Goal: Information Seeking & Learning: Learn about a topic

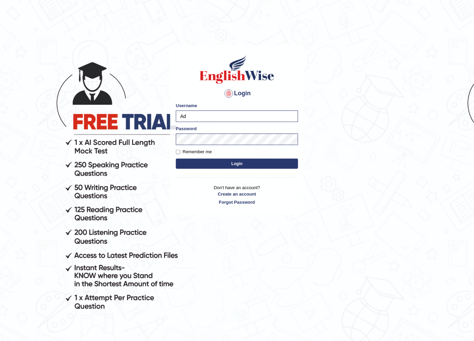
type input "A"
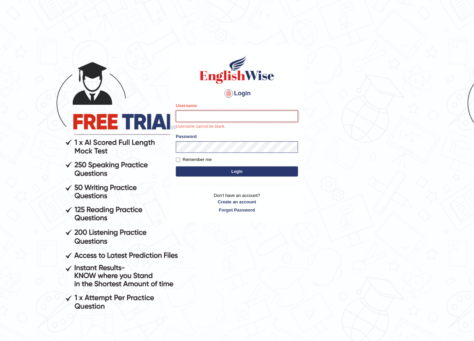
click at [200, 119] on input "Username" at bounding box center [237, 117] width 122 height 12
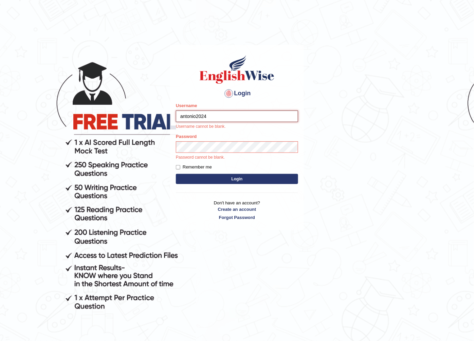
click at [181, 116] on input "antonio2024" at bounding box center [237, 117] width 122 height 12
click at [182, 116] on input "antonio2024" at bounding box center [237, 117] width 122 height 12
type input "Antonio2024"
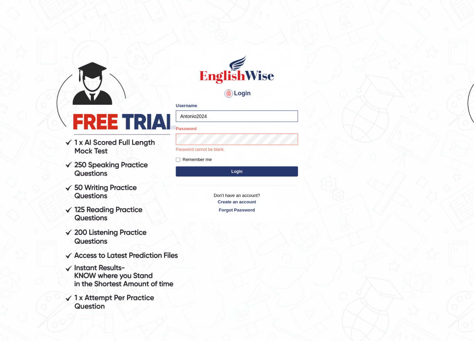
click at [242, 169] on button "Login" at bounding box center [237, 172] width 122 height 10
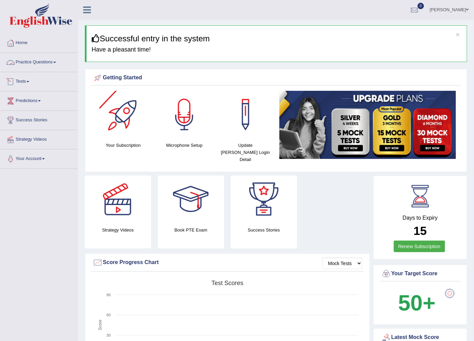
click at [56, 62] on span at bounding box center [54, 62] width 3 height 1
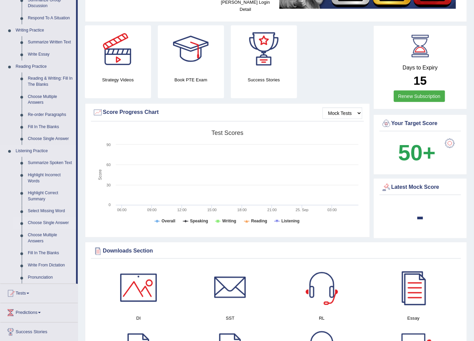
scroll to position [151, 0]
click at [55, 264] on link "Write From Dictation" at bounding box center [50, 266] width 51 height 12
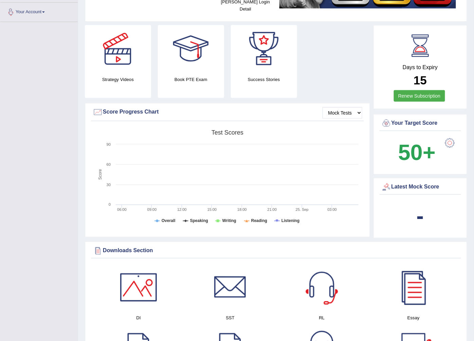
scroll to position [239, 0]
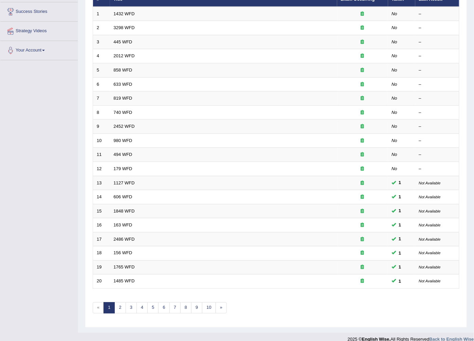
scroll to position [109, 0]
click at [143, 303] on link "4" at bounding box center [141, 308] width 11 height 11
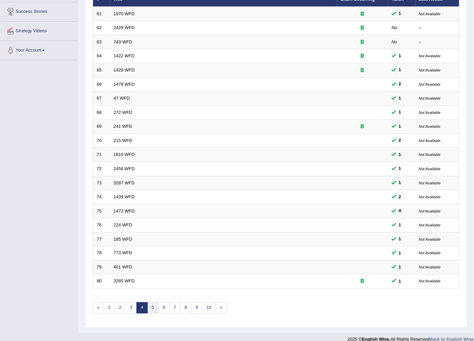
click at [153, 303] on link "5" at bounding box center [152, 308] width 11 height 11
click at [161, 303] on link "6" at bounding box center [163, 308] width 11 height 11
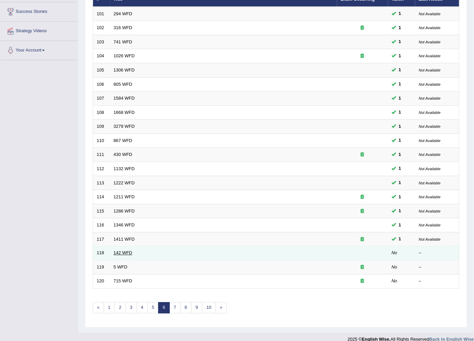
click at [123, 251] on link "142 WFD" at bounding box center [123, 253] width 19 height 5
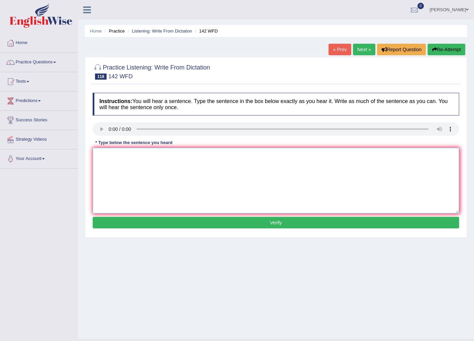
click at [144, 171] on textarea at bounding box center [276, 181] width 367 height 66
type textarea "The tipe this curse."
click at [259, 226] on button "Verify" at bounding box center [276, 223] width 367 height 12
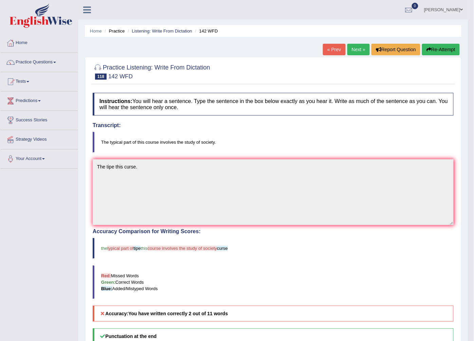
click at [354, 49] on link "Next »" at bounding box center [358, 50] width 22 height 12
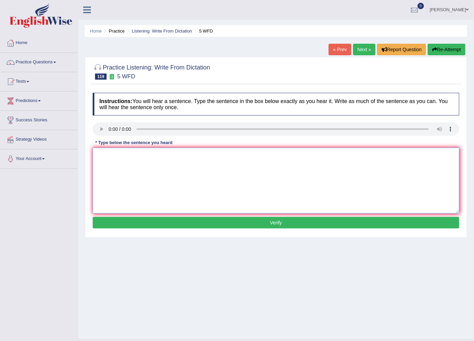
click at [112, 162] on textarea at bounding box center [276, 181] width 367 height 66
type textarea "For this course in the."
click at [256, 223] on button "Verify" at bounding box center [276, 223] width 367 height 12
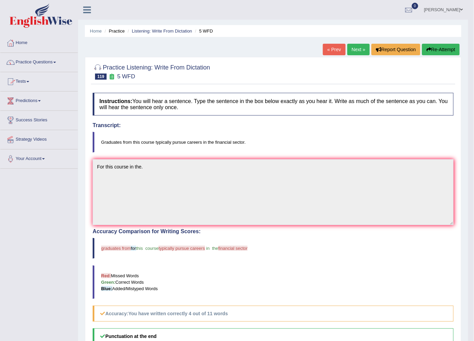
click at [57, 59] on link "Practice Questions" at bounding box center [38, 61] width 77 height 17
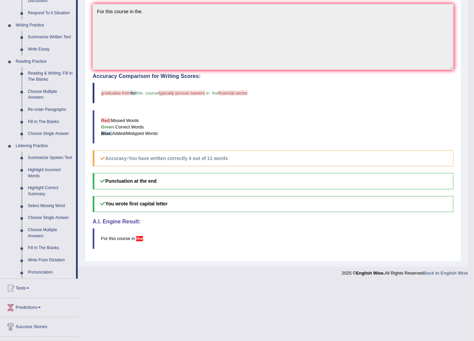
scroll to position [190, 0]
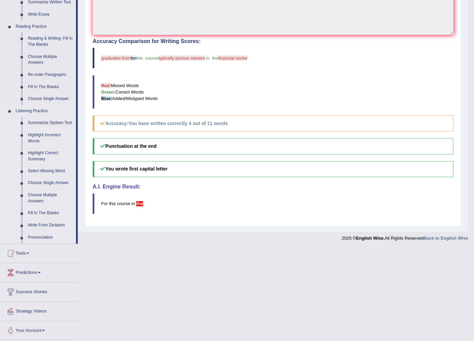
click at [50, 132] on link "Highlight Incorrect Words" at bounding box center [50, 138] width 51 height 18
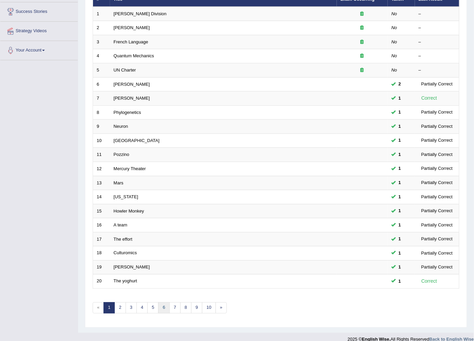
click at [163, 303] on link "6" at bounding box center [163, 308] width 11 height 11
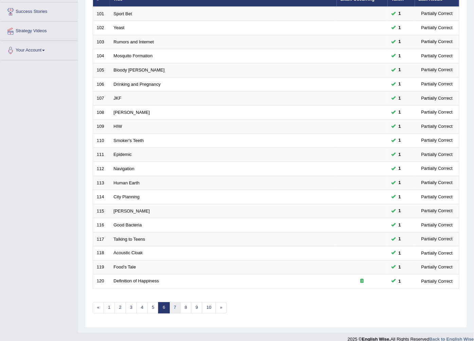
click at [178, 303] on link "7" at bounding box center [174, 308] width 11 height 11
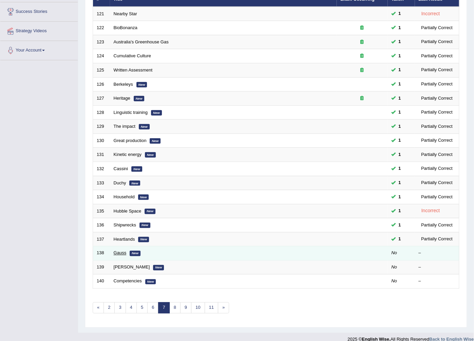
click at [119, 251] on link "Gauss" at bounding box center [120, 253] width 13 height 5
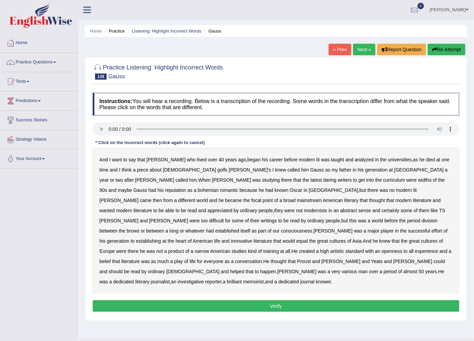
scroll to position [15, 0]
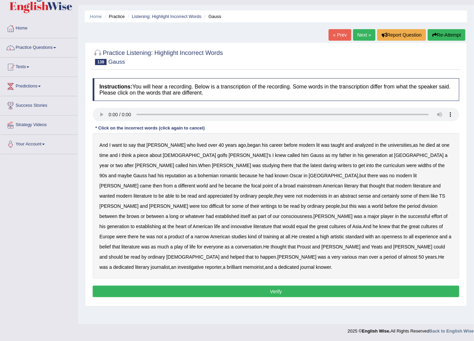
click at [197, 148] on b "lived" at bounding box center [202, 145] width 10 height 5
click at [426, 145] on b "died" at bounding box center [430, 145] width 9 height 5
drag, startPoint x: 328, startPoint y: 153, endPoint x: 318, endPoint y: 157, distance: 9.9
click at [394, 157] on b "Princeton" at bounding box center [419, 155] width 50 height 5
click at [361, 224] on b "Asia" at bounding box center [356, 226] width 9 height 5
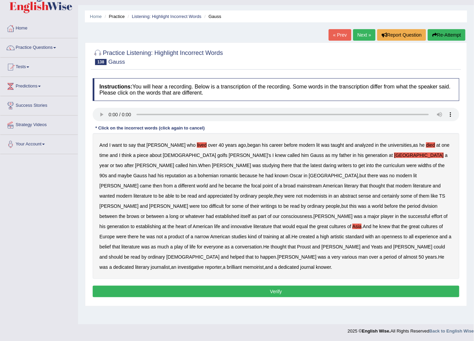
click at [307, 234] on b "created" at bounding box center [307, 236] width 16 height 5
drag, startPoint x: 326, startPoint y: 246, endPoint x: 313, endPoint y: 252, distance: 14.4
click at [425, 255] on b "years" at bounding box center [431, 257] width 12 height 5
click at [419, 255] on b "50" at bounding box center [421, 257] width 5 height 5
click at [304, 286] on button "Verify" at bounding box center [276, 292] width 367 height 12
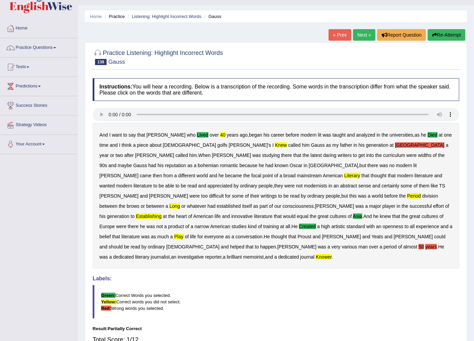
click at [425, 244] on b "years" at bounding box center [431, 246] width 12 height 5
click at [419, 244] on b "50" at bounding box center [421, 246] width 5 height 5
click at [364, 37] on link "Next »" at bounding box center [364, 35] width 22 height 12
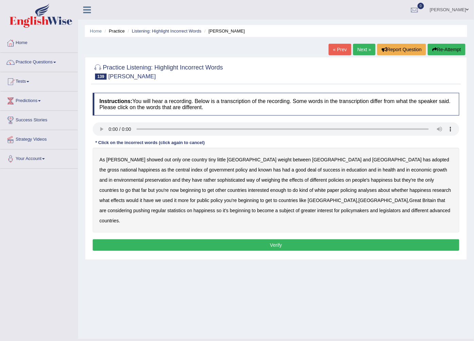
click at [147, 160] on b "showed" at bounding box center [155, 159] width 16 height 5
click at [258, 170] on b "known" at bounding box center [265, 169] width 14 height 5
click at [144, 178] on b "environmental" at bounding box center [129, 180] width 30 height 5
drag, startPoint x: 209, startPoint y: 201, endPoint x: 219, endPoint y: 205, distance: 11.2
click at [358, 203] on b "[GEOGRAPHIC_DATA]" at bounding box center [383, 200] width 50 height 5
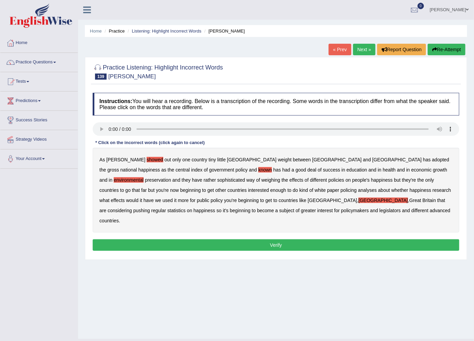
click at [273, 240] on button "Verify" at bounding box center [276, 246] width 367 height 12
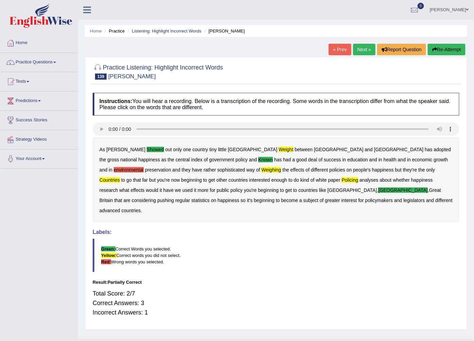
click at [361, 50] on link "Next »" at bounding box center [364, 50] width 22 height 12
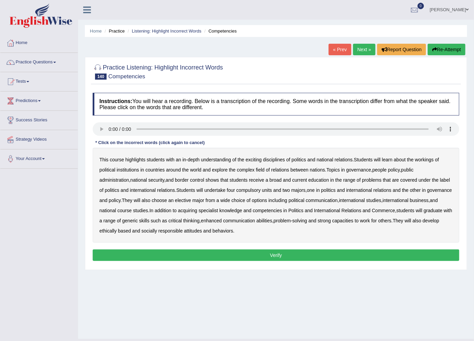
click at [136, 157] on div "This course highlights students with an in - depth understanding of the excitin…" at bounding box center [276, 195] width 367 height 95
click at [135, 160] on b "highlights" at bounding box center [135, 159] width 20 height 5
click at [362, 183] on b "problems" at bounding box center [372, 180] width 20 height 5
click at [222, 257] on button "Verify" at bounding box center [276, 256] width 367 height 12
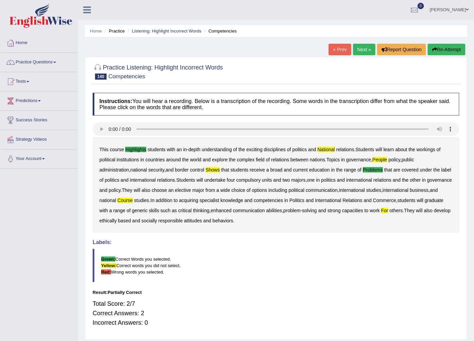
click at [364, 48] on link "Next »" at bounding box center [364, 50] width 22 height 12
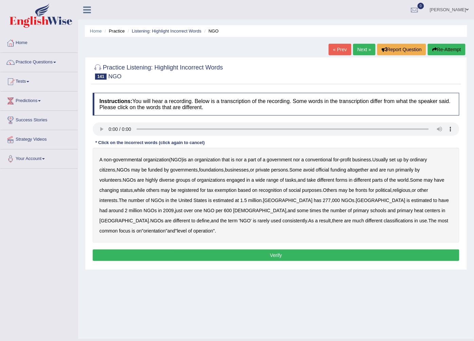
click at [285, 181] on b "tasks" at bounding box center [290, 180] width 11 height 5
click at [297, 214] on b "some" at bounding box center [303, 210] width 12 height 5
click at [352, 223] on b "much" at bounding box center [358, 220] width 12 height 5
click at [296, 250] on button "Verify" at bounding box center [276, 256] width 367 height 12
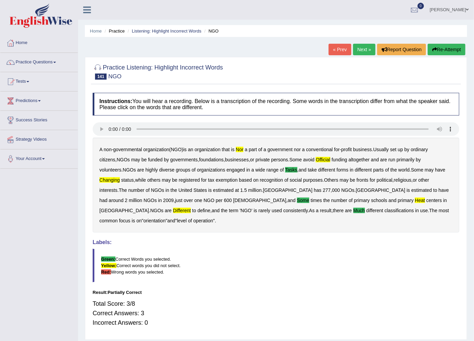
click at [362, 52] on link "Next »" at bounding box center [364, 50] width 22 height 12
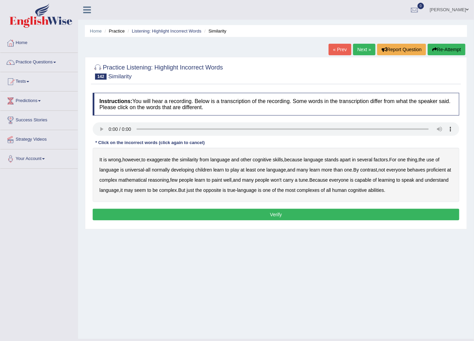
click at [386, 160] on b "factors" at bounding box center [381, 159] width 14 height 5
click at [233, 170] on b "play" at bounding box center [234, 169] width 9 height 5
click at [420, 169] on b "behaves" at bounding box center [416, 169] width 18 height 5
click at [170, 191] on b "complex" at bounding box center [168, 190] width 18 height 5
click at [178, 212] on button "Verify" at bounding box center [276, 215] width 367 height 12
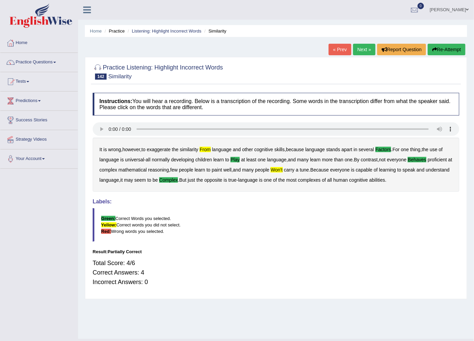
click at [361, 48] on link "Next »" at bounding box center [364, 50] width 22 height 12
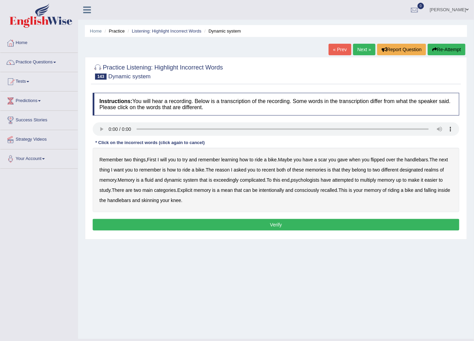
click at [344, 161] on b "gave" at bounding box center [342, 159] width 10 height 5
click at [373, 179] on b "multiply" at bounding box center [368, 180] width 16 height 5
click at [229, 190] on b "mean" at bounding box center [227, 190] width 12 height 5
click at [212, 226] on button "Verify" at bounding box center [276, 225] width 367 height 12
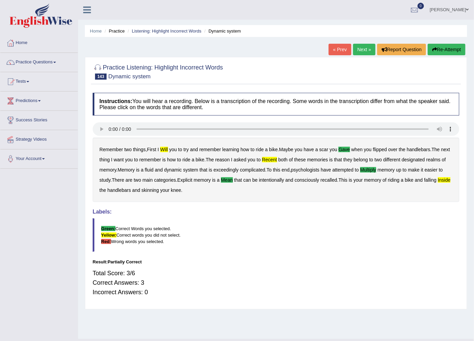
drag, startPoint x: 361, startPoint y: 46, endPoint x: 357, endPoint y: 55, distance: 9.9
click at [360, 48] on link "Next »" at bounding box center [364, 50] width 22 height 12
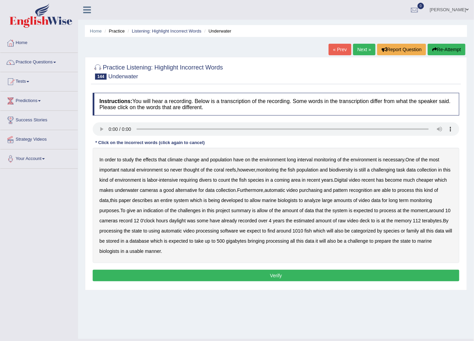
click at [227, 160] on b "population" at bounding box center [221, 159] width 22 height 5
drag, startPoint x: 293, startPoint y: 181, endPoint x: 308, endPoint y: 186, distance: 16.1
click at [290, 182] on b "coming" at bounding box center [281, 180] width 15 height 5
click at [121, 233] on b "processing" at bounding box center [110, 230] width 23 height 5
click at [211, 280] on button "Verify" at bounding box center [276, 276] width 367 height 12
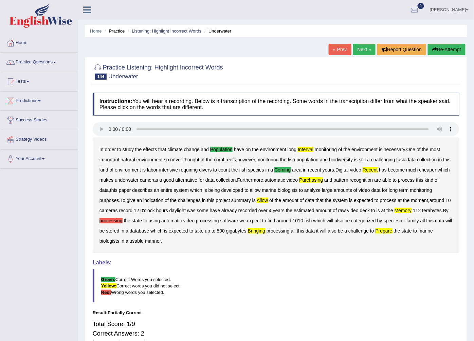
click at [117, 221] on b "processing" at bounding box center [110, 220] width 23 height 5
click at [357, 50] on link "Next »" at bounding box center [364, 50] width 22 height 12
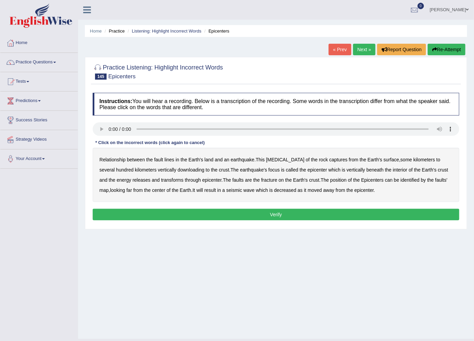
drag, startPoint x: 394, startPoint y: 181, endPoint x: 367, endPoint y: 186, distance: 28.0
click at [401, 182] on b "identified" at bounding box center [410, 180] width 19 height 5
click at [310, 214] on button "Verify" at bounding box center [276, 215] width 367 height 12
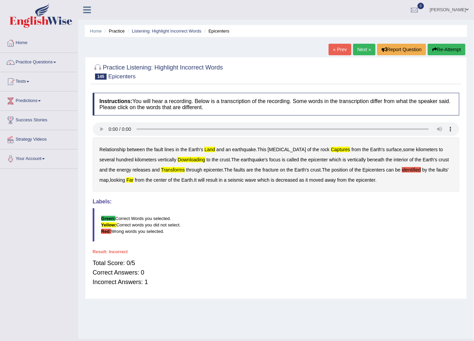
click at [402, 169] on b "identified" at bounding box center [411, 169] width 19 height 5
click at [364, 48] on link "Next »" at bounding box center [364, 50] width 22 height 12
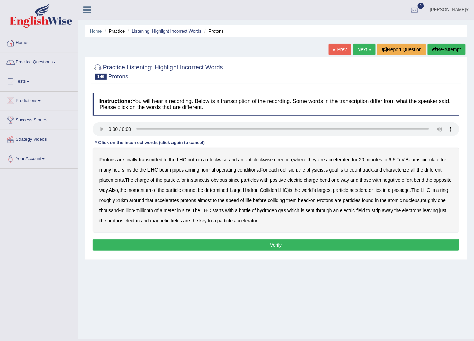
click at [334, 50] on link "« Prev" at bounding box center [340, 50] width 22 height 12
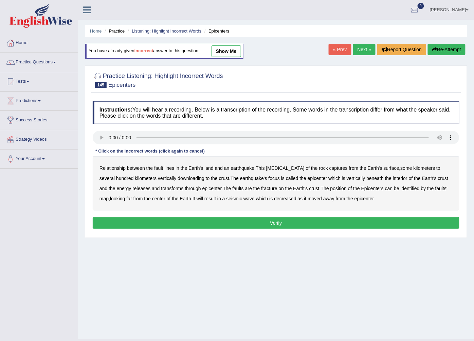
click at [283, 227] on button "Verify" at bounding box center [276, 224] width 367 height 12
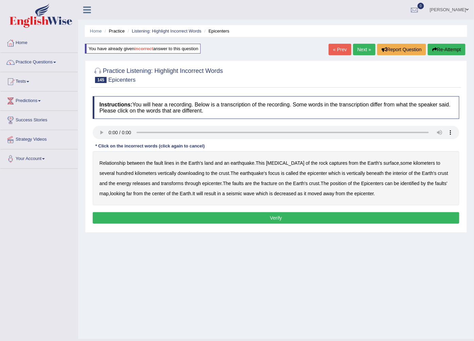
click at [358, 52] on link "Next »" at bounding box center [364, 50] width 22 height 12
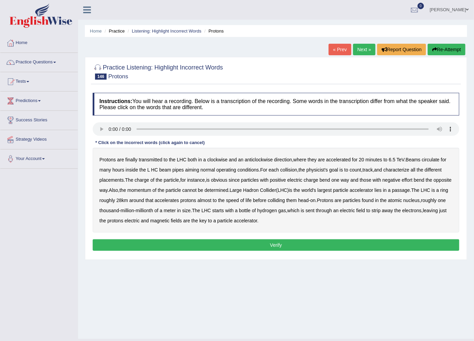
drag, startPoint x: 113, startPoint y: 180, endPoint x: 124, endPoint y: 182, distance: 10.4
click at [121, 182] on b "placements" at bounding box center [111, 180] width 24 height 5
click at [412, 182] on b "effort" at bounding box center [407, 180] width 11 height 5
click at [410, 191] on b "passage" at bounding box center [401, 190] width 18 height 5
click at [332, 211] on b "through" at bounding box center [324, 210] width 16 height 5
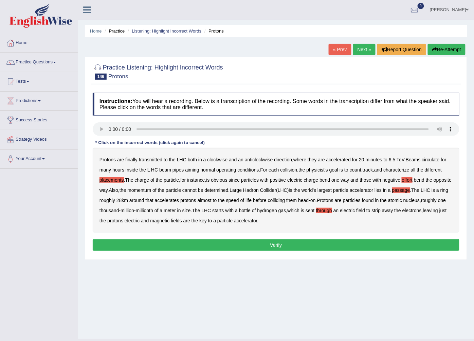
click at [332, 211] on b "through" at bounding box center [324, 210] width 16 height 5
click at [257, 242] on button "Verify" at bounding box center [276, 246] width 367 height 12
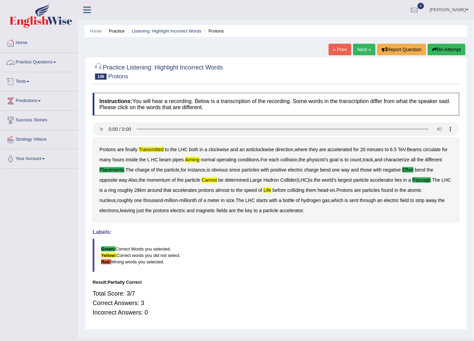
click at [59, 62] on link "Practice Questions" at bounding box center [38, 61] width 77 height 17
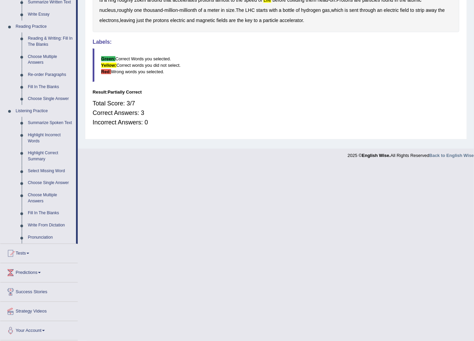
scroll to position [153, 0]
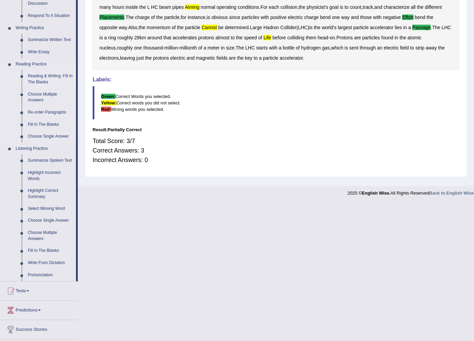
click at [55, 78] on link "Reading & Writing: Fill In The Blanks" at bounding box center [50, 79] width 51 height 18
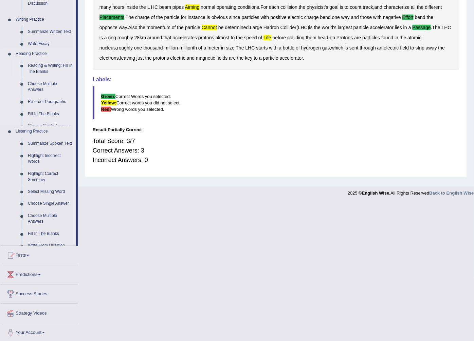
scroll to position [15, 0]
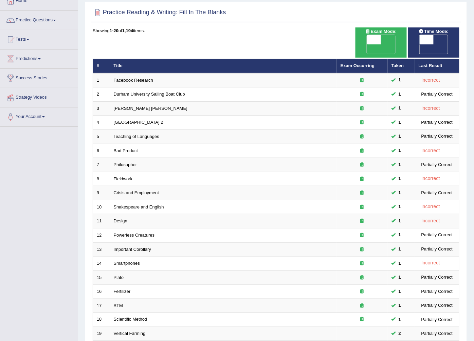
scroll to position [109, 0]
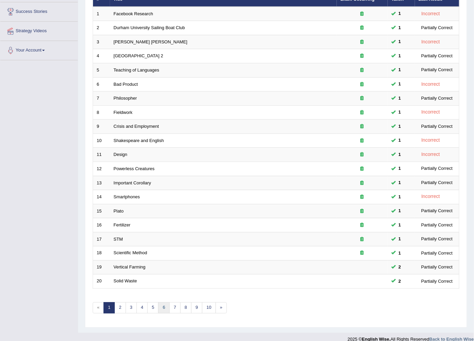
click at [162, 303] on link "6" at bounding box center [163, 308] width 11 height 11
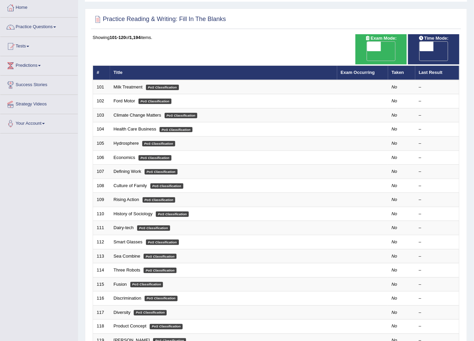
scroll to position [109, 0]
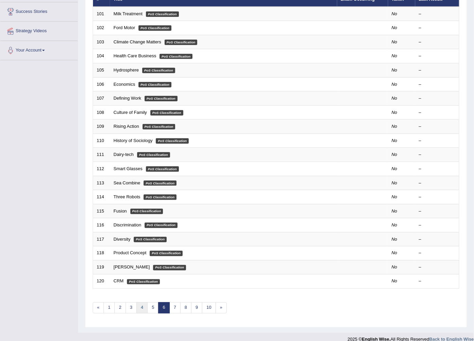
click at [144, 303] on link "4" at bounding box center [141, 308] width 11 height 11
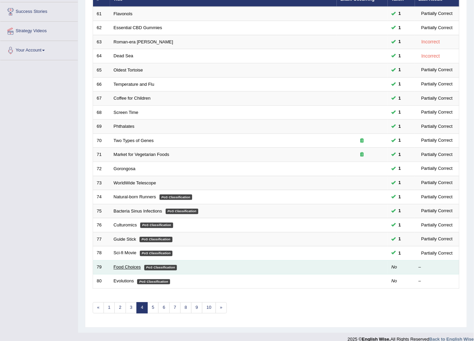
click at [129, 265] on link "Food Choices" at bounding box center [127, 267] width 27 height 5
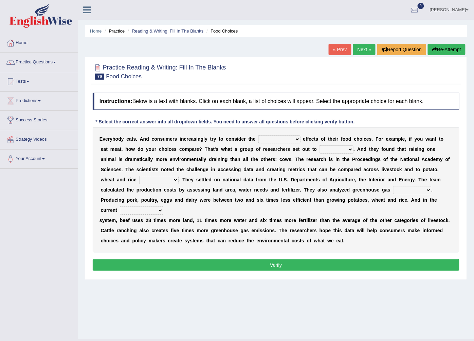
click at [282, 138] on select "spiritual economic environmental material" at bounding box center [279, 139] width 42 height 8
select select "economic"
click at [258, 136] on select "spiritual economic environmental material" at bounding box center [279, 139] width 42 height 8
click at [319, 149] on select "exemplify squander discover purchase" at bounding box center [336, 150] width 34 height 8
select select "discover"
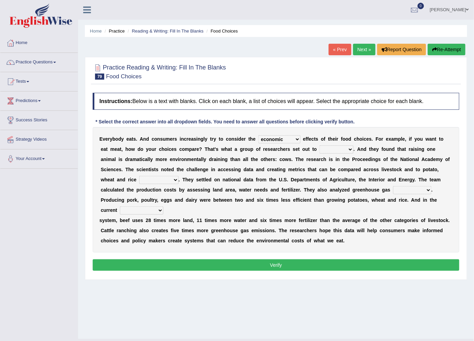
click at [319, 146] on select "exemplify squander discover purchase" at bounding box center [336, 150] width 34 height 8
click at [179, 176] on select "production corruption consumption inventory" at bounding box center [158, 180] width 39 height 8
select select "production"
click at [179, 176] on select "production corruption consumption inventory" at bounding box center [158, 180] width 39 height 8
click at [393, 189] on select "conjectures manufacture emissions purification" at bounding box center [412, 190] width 38 height 8
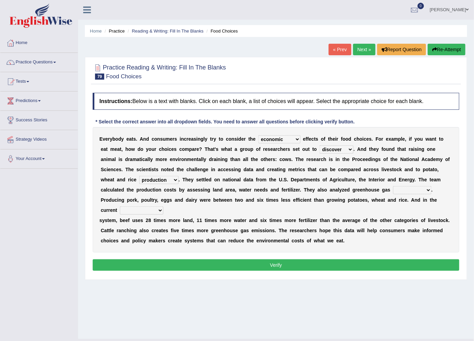
select select "conjectures"
click at [393, 187] on select "conjectures manufacture emissions purification" at bounding box center [412, 190] width 38 height 8
click at [163, 207] on select "agricultural impalpable ungrammatical terminal" at bounding box center [141, 211] width 43 height 8
select select "terminal"
click at [163, 207] on select "agricultural impalpable ungrammatical terminal" at bounding box center [141, 211] width 43 height 8
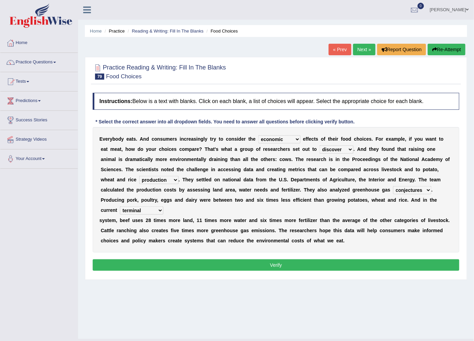
click at [286, 260] on button "Verify" at bounding box center [276, 266] width 367 height 12
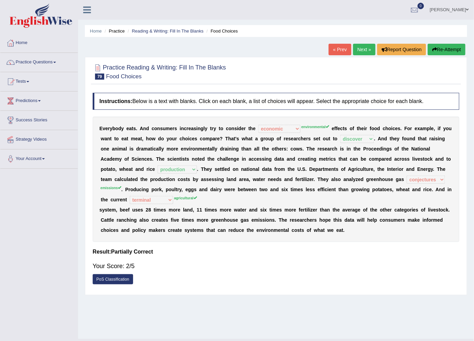
click at [365, 50] on link "Next »" at bounding box center [364, 50] width 22 height 12
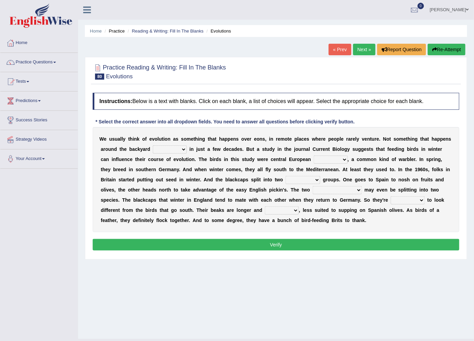
click at [163, 152] on select "beaver believer birdfeeder phonier" at bounding box center [170, 150] width 34 height 8
select select "believer"
click at [153, 146] on select "beaver believer birdfeeder phonier" at bounding box center [170, 150] width 34 height 8
click at [163, 149] on select "beaver believer birdfeeder phonier" at bounding box center [170, 150] width 34 height 8
click at [265, 69] on div at bounding box center [276, 71] width 367 height 21
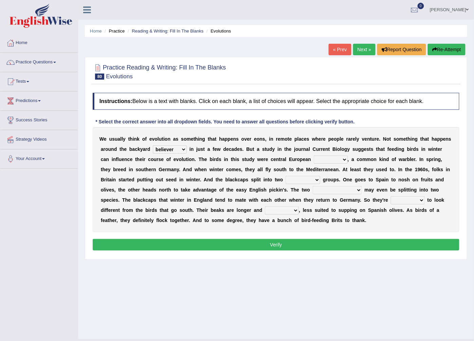
click at [314, 161] on select "blackcaps pox flaps chats" at bounding box center [331, 160] width 34 height 8
select select "chats"
click at [314, 156] on select "blackcaps pox flaps chats" at bounding box center [331, 160] width 34 height 8
click at [285, 180] on select "distinct bit disconnect split" at bounding box center [302, 180] width 35 height 8
select select "disconnect"
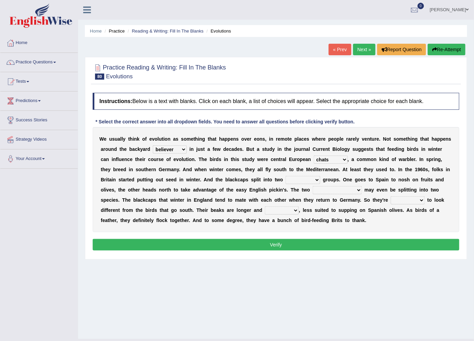
click at [285, 177] on select "distinct bit disconnect split" at bounding box center [302, 180] width 35 height 8
click at [313, 189] on select "elevators populations breakers contraindications" at bounding box center [337, 190] width 49 height 8
select select "populations"
click at [313, 187] on select "elevators populations breakers contraindications" at bounding box center [337, 190] width 49 height 8
click at [391, 204] on select "starting blotting wanting padding" at bounding box center [408, 201] width 34 height 8
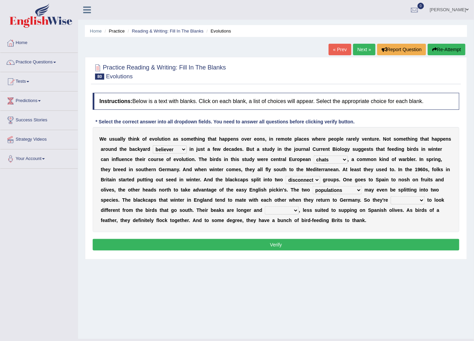
select select "starting"
click at [391, 197] on select "starting blotting wanting padding" at bounding box center [408, 201] width 34 height 8
click at [265, 210] on select "freshwater spillover scheduler narrower" at bounding box center [282, 211] width 34 height 8
select select "freshwater"
click at [265, 207] on select "freshwater spillover scheduler narrower" at bounding box center [282, 211] width 34 height 8
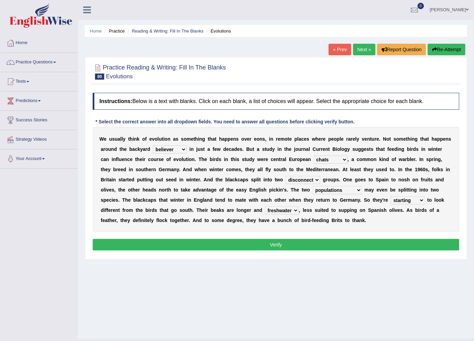
click at [171, 246] on button "Verify" at bounding box center [276, 245] width 367 height 12
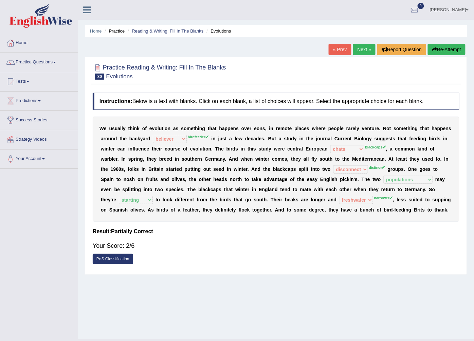
click at [360, 49] on link "Next »" at bounding box center [364, 50] width 22 height 12
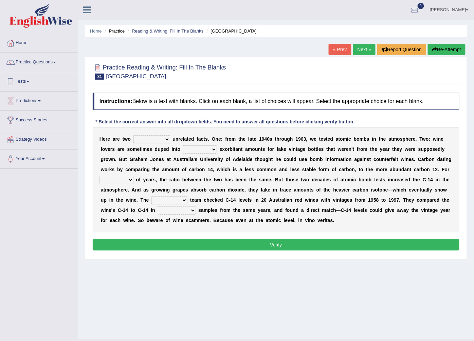
click at [164, 140] on select "seemingly feelingly endearingly entreatingly" at bounding box center [151, 139] width 37 height 8
select select "seemingly"
click at [133, 136] on select "seemingly feelingly endearingly entreatingly" at bounding box center [151, 139] width 37 height 8
click at [183, 147] on select "dipping trekking spending swinging" at bounding box center [200, 150] width 34 height 8
select select "spending"
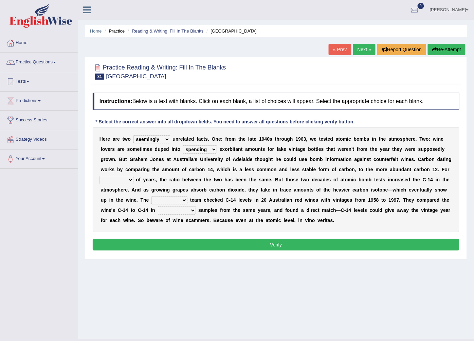
click at [183, 146] on select "dipping trekking spending swinging" at bounding box center [200, 150] width 34 height 8
click at [133, 176] on select "couples much thousands numerous" at bounding box center [116, 180] width 34 height 8
select select "thousands"
click at [133, 176] on select "couples much thousands numerous" at bounding box center [116, 180] width 34 height 8
click at [187, 197] on select "research individual preparation strange" at bounding box center [169, 201] width 36 height 8
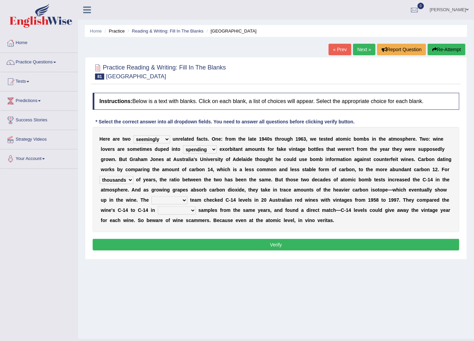
select select "research"
click at [187, 197] on select "research individual preparation strange" at bounding box center [169, 201] width 36 height 8
click at [196, 207] on select "physical atmospheric fluid solid" at bounding box center [177, 211] width 38 height 8
select select "atmospheric"
click at [196, 207] on select "physical atmospheric fluid solid" at bounding box center [177, 211] width 38 height 8
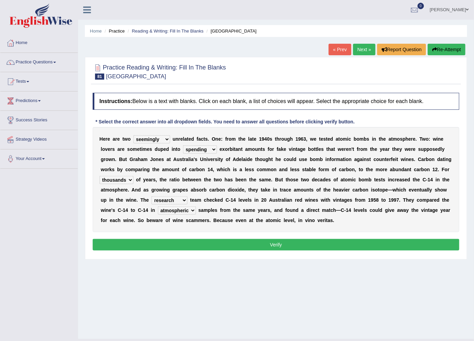
click at [364, 248] on button "Verify" at bounding box center [276, 245] width 367 height 12
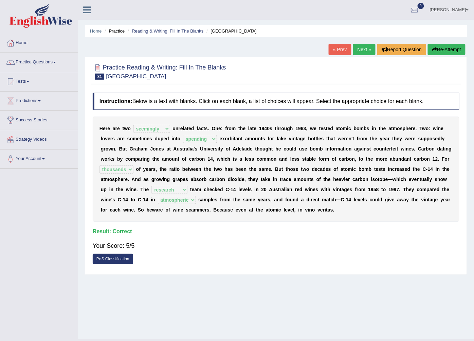
click at [364, 50] on link "Next »" at bounding box center [364, 50] width 22 height 12
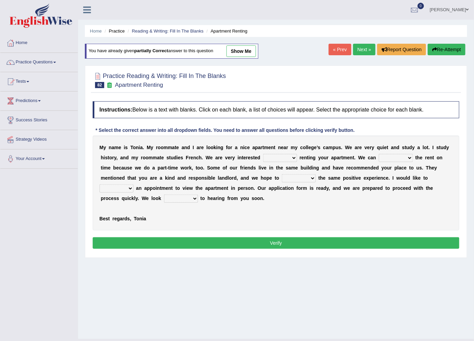
click at [265, 160] on select "for about at in" at bounding box center [280, 158] width 34 height 8
select select "for"
click at [263, 154] on select "for about at in" at bounding box center [280, 158] width 34 height 8
click at [263, 159] on select "for about at in" at bounding box center [280, 158] width 34 height 8
click at [413, 157] on b at bounding box center [414, 157] width 3 height 5
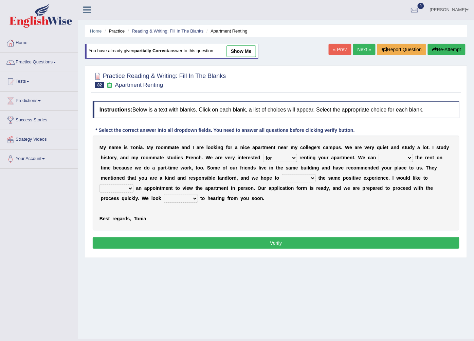
click at [379, 157] on select "afford get pay bring" at bounding box center [396, 158] width 34 height 8
select select "pay"
click at [379, 154] on select "afford get pay bring" at bounding box center [396, 158] width 34 height 8
click at [282, 179] on select "form meet have decide" at bounding box center [299, 178] width 34 height 8
select select "have"
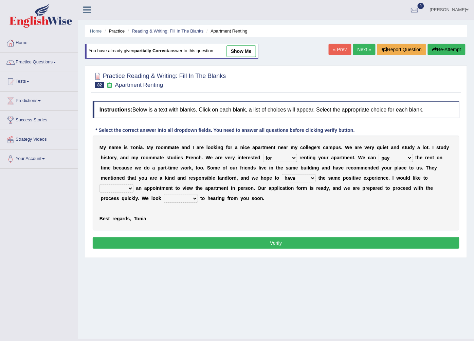
click at [282, 175] on select "form meet have decide" at bounding box center [299, 178] width 34 height 8
click at [133, 185] on select "own recall revise make" at bounding box center [116, 189] width 34 height 8
select select "make"
click at [133, 185] on select "own recall revise make" at bounding box center [116, 189] width 34 height 8
click at [258, 247] on button "Verify" at bounding box center [276, 244] width 367 height 12
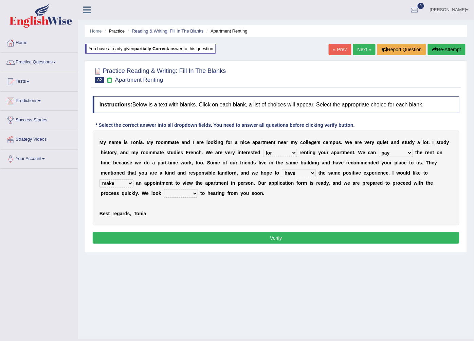
click at [198, 190] on select "around out in forward" at bounding box center [181, 194] width 34 height 8
select select "out"
click at [198, 190] on select "around out in forward" at bounding box center [181, 194] width 34 height 8
click at [364, 236] on button "Verify" at bounding box center [276, 239] width 367 height 12
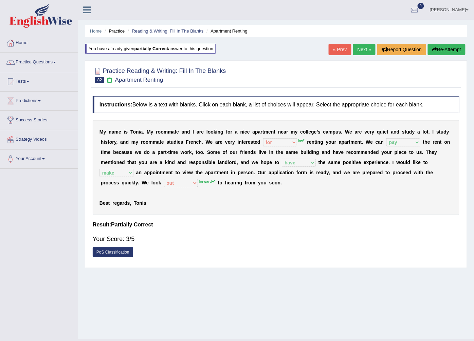
click at [365, 50] on link "Next »" at bounding box center [364, 50] width 22 height 12
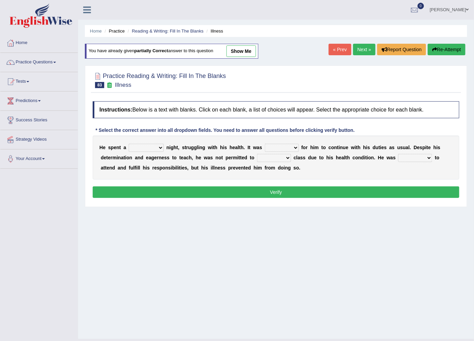
click at [158, 148] on select "cheerful restful meaningful painful" at bounding box center [146, 148] width 35 height 8
select select "cheerful"
click at [129, 144] on select "cheerful restful meaningful painful" at bounding box center [146, 148] width 35 height 8
click at [157, 150] on select "cheerful restful meaningful painful" at bounding box center [146, 148] width 35 height 8
click at [283, 145] on select "enjoyable simple difficult natural" at bounding box center [282, 148] width 34 height 8
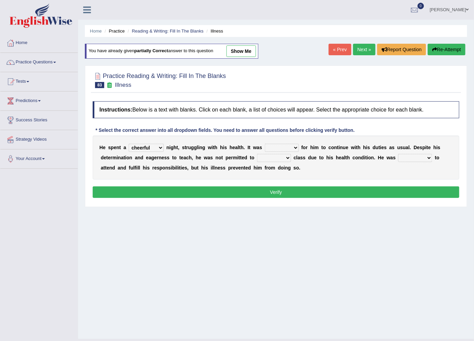
select select "difficult"
click at [265, 144] on select "enjoyable simple difficult natural" at bounding box center [282, 148] width 34 height 8
click at [286, 149] on select "enjoyable simple difficult natural" at bounding box center [282, 148] width 34 height 8
click at [208, 227] on div "Home Practice Reading & Writing: Fill In The Blanks Illness You have already gi…" at bounding box center [276, 169] width 396 height 339
click at [278, 159] on select "teach leave cancel attend" at bounding box center [274, 158] width 34 height 8
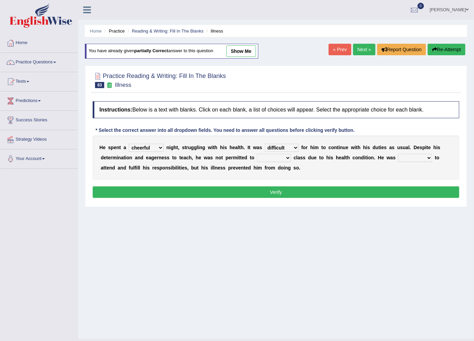
select select "teach"
click at [257, 154] on select "teach leave cancel attend" at bounding box center [274, 158] width 34 height 8
click at [412, 161] on select "anxious forced lazy happy" at bounding box center [415, 158] width 34 height 8
select select "happy"
click at [398, 154] on select "anxious forced lazy happy" at bounding box center [415, 158] width 34 height 8
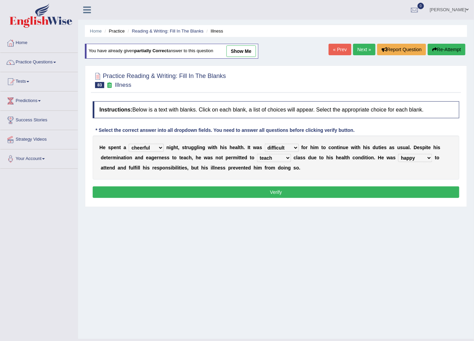
click at [360, 193] on button "Verify" at bounding box center [276, 193] width 367 height 12
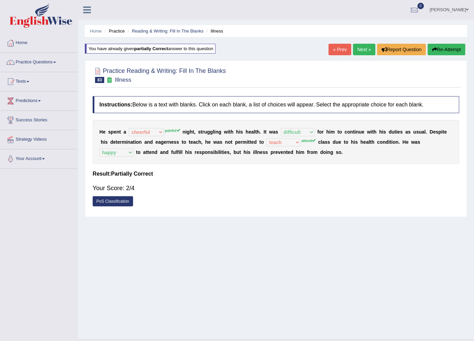
click at [360, 50] on link "Next »" at bounding box center [364, 50] width 22 height 12
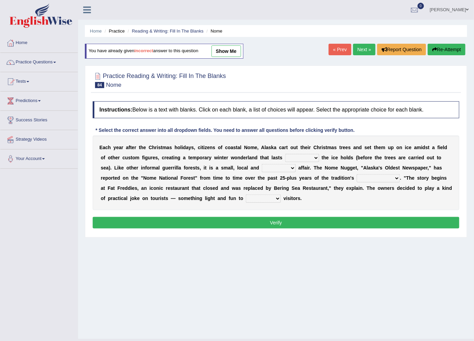
click at [285, 159] on select "as long as before after although" at bounding box center [302, 158] width 34 height 8
select select "after"
click at [285, 154] on select "as long as before after although" at bounding box center [302, 158] width 34 height 8
click at [262, 168] on select "nasty fuzzy cozy greasy" at bounding box center [279, 168] width 34 height 8
select select "greasy"
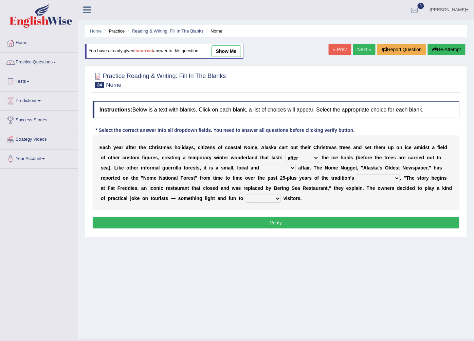
click at [262, 165] on select "nasty fuzzy cozy greasy" at bounding box center [279, 168] width 34 height 8
click at [357, 180] on select "life existence disappearance emotions" at bounding box center [378, 178] width 43 height 8
select select "life"
click at [357, 175] on select "life existence disappearance emotions" at bounding box center [378, 178] width 43 height 8
click at [246, 199] on select "purchase confound distinguish repel" at bounding box center [263, 199] width 35 height 8
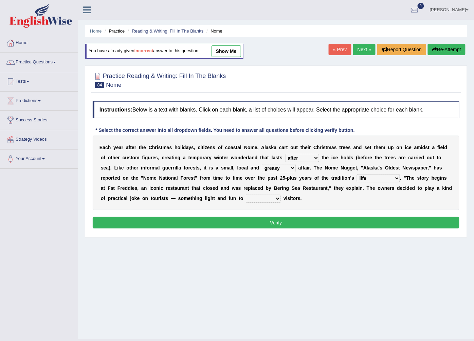
select select "confound"
click at [246, 195] on select "purchase confound distinguish repel" at bounding box center [263, 199] width 35 height 8
click at [193, 222] on button "Verify" at bounding box center [276, 223] width 367 height 12
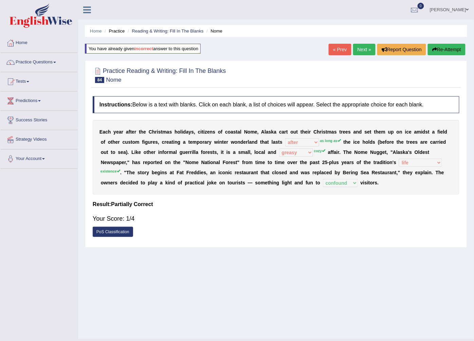
click at [357, 50] on link "Next »" at bounding box center [364, 50] width 22 height 12
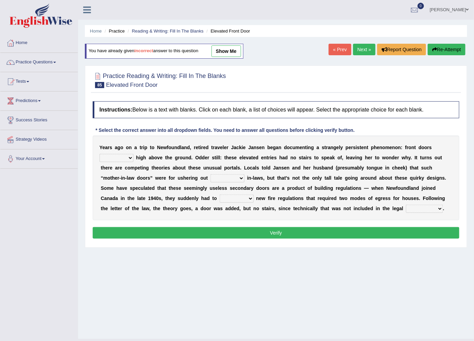
click at [133, 154] on select "raised visited painted lowered" at bounding box center [116, 158] width 34 height 8
select select "visited"
click at [133, 154] on select "raised visited painted lowered" at bounding box center [116, 158] width 34 height 8
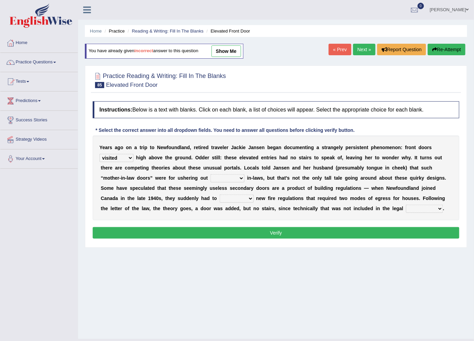
click at [210, 180] on select "unbiased underlined unwanted united" at bounding box center [227, 178] width 34 height 8
select select "united"
click at [210, 175] on select "unbiased underlined unwanted united" at bounding box center [227, 178] width 34 height 8
click at [220, 198] on select "illuminate appreciate match disobey" at bounding box center [237, 199] width 34 height 8
select select "match"
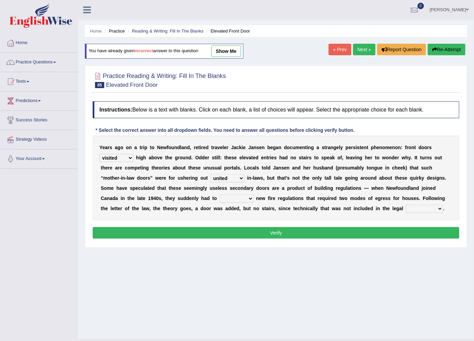
click at [220, 195] on select "illuminate appreciate match disobey" at bounding box center [237, 199] width 34 height 8
click at [406, 208] on select "religion paces manager requirement" at bounding box center [424, 209] width 37 height 8
select select "religion"
click at [406, 205] on select "religion paces manager requirement" at bounding box center [424, 209] width 37 height 8
click at [270, 231] on button "Verify" at bounding box center [276, 233] width 367 height 12
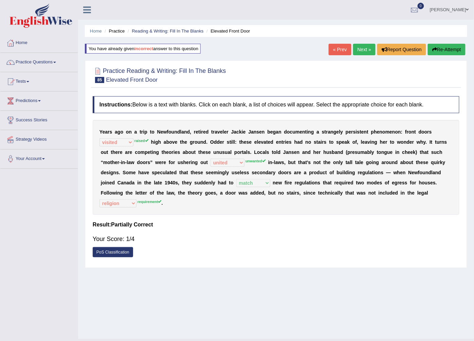
click at [360, 50] on link "Next »" at bounding box center [364, 50] width 22 height 12
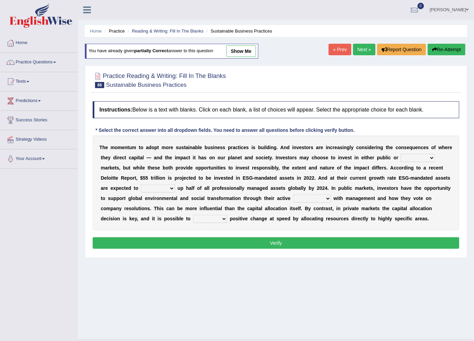
click at [401, 159] on select "financial material written private" at bounding box center [418, 158] width 34 height 8
select select "private"
click at [401, 154] on select "financial material written private" at bounding box center [418, 158] width 34 height 8
click at [175, 185] on select "build use make add" at bounding box center [158, 189] width 34 height 8
select select "make"
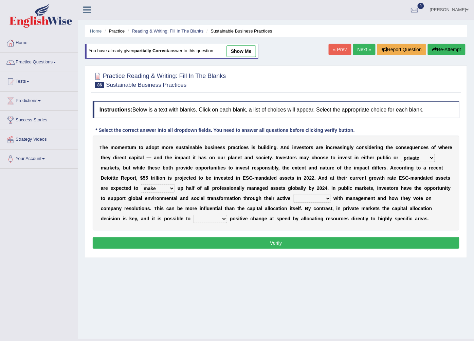
click at [175, 185] on select "build use make add" at bounding box center [158, 189] width 34 height 8
click at [293, 199] on select "engagement service squabble investment" at bounding box center [312, 199] width 38 height 8
select select "service"
click at [293, 195] on select "engagement service squabble investment" at bounding box center [312, 199] width 38 height 8
click at [293, 201] on select "engagement service squabble investment" at bounding box center [312, 199] width 38 height 8
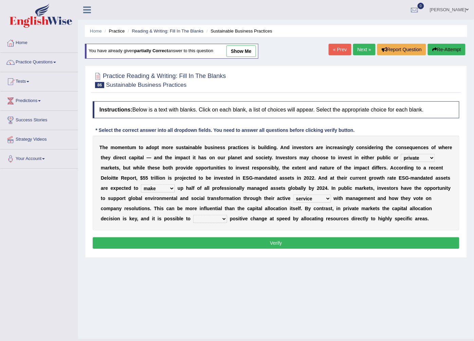
click at [327, 221] on div "T h e m o m e n t u m t o a d o p t m o r e s u s t a i n a b l e b u s i n e s…" at bounding box center [276, 183] width 367 height 95
click at [227, 215] on select "prove collapse drive restore" at bounding box center [210, 219] width 34 height 8
select select "drive"
click at [227, 215] on select "prove collapse drive restore" at bounding box center [210, 219] width 34 height 8
click at [345, 243] on button "Verify" at bounding box center [276, 244] width 367 height 12
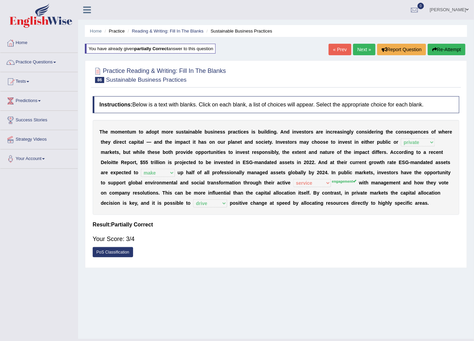
click at [364, 49] on link "Next »" at bounding box center [364, 50] width 22 height 12
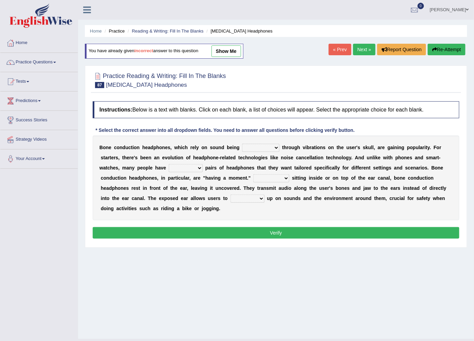
click at [263, 148] on select "formed counted transformed transmitted" at bounding box center [260, 148] width 37 height 8
select select "transformed"
click at [242, 144] on select "formed counted transformed transmitted" at bounding box center [260, 148] width 37 height 8
click at [169, 170] on select "composite multiple imperfect integral" at bounding box center [186, 168] width 34 height 8
select select "integral"
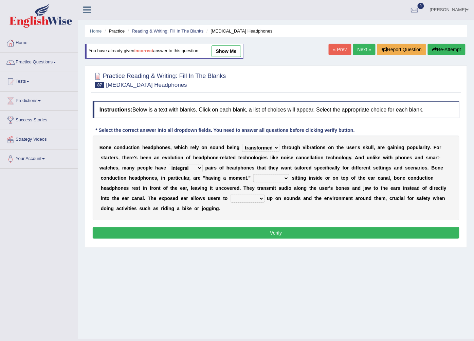
click at [169, 165] on select "composite multiple imperfect integral" at bounding box center [186, 168] width 34 height 8
click at [253, 178] on select "More than Despite of Less than Rather than" at bounding box center [271, 178] width 36 height 8
select select "More than"
click at [253, 175] on select "More than Despite of Less than Rather than" at bounding box center [271, 178] width 36 height 8
click at [230, 199] on select "level take make pick" at bounding box center [247, 199] width 34 height 8
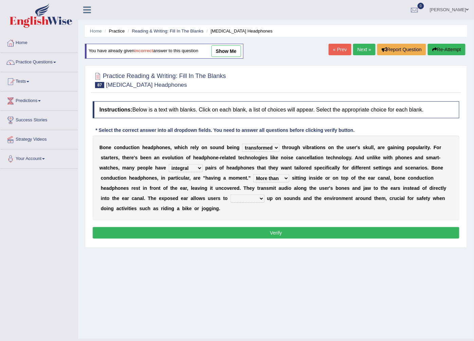
select select "take"
click at [230, 195] on select "level take make pick" at bounding box center [247, 199] width 34 height 8
click at [206, 227] on button "Verify" at bounding box center [276, 233] width 367 height 12
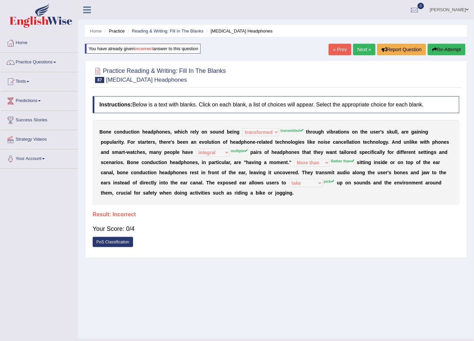
click at [363, 52] on link "Next »" at bounding box center [364, 50] width 22 height 12
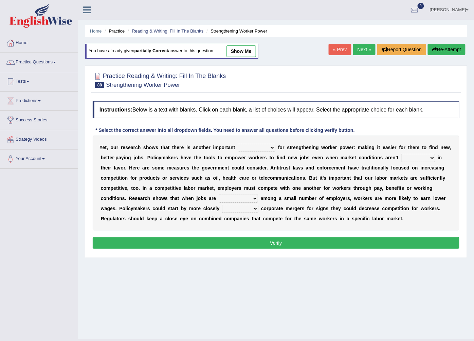
click at [262, 147] on select "avail engagement avenue annual" at bounding box center [257, 148] width 38 height 8
select select "annual"
click at [238, 144] on select "avail engagement avenue annual" at bounding box center [257, 148] width 38 height 8
click at [401, 157] on select "profitable titchy temperate tilted" at bounding box center [418, 158] width 34 height 8
select select "temperate"
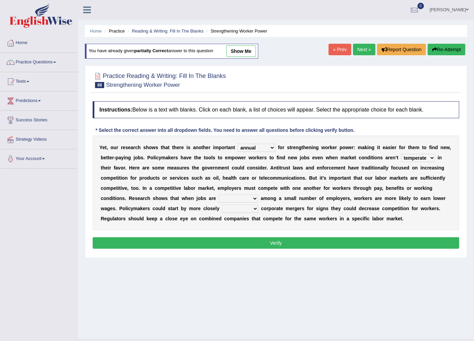
click at [401, 154] on select "profitable titchy temperate tilted" at bounding box center [418, 158] width 34 height 8
click at [219, 199] on select "constrained tremendous concentric concentrated" at bounding box center [238, 199] width 39 height 8
select select "constrained"
click at [219, 195] on select "constrained tremendous concentric concentrated" at bounding box center [238, 199] width 39 height 8
click at [222, 210] on select "scrutinizing originating scripting emulating" at bounding box center [240, 209] width 36 height 8
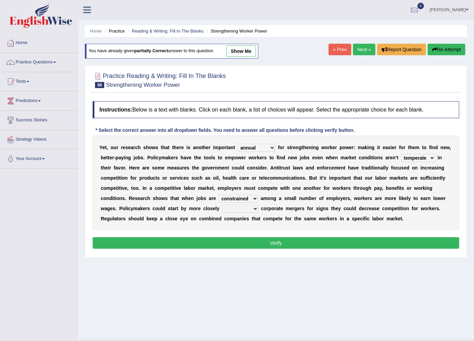
select select "originating"
click at [222, 205] on select "scrutinizing originating scripting emulating" at bounding box center [240, 209] width 36 height 8
click at [142, 245] on button "Verify" at bounding box center [276, 244] width 367 height 12
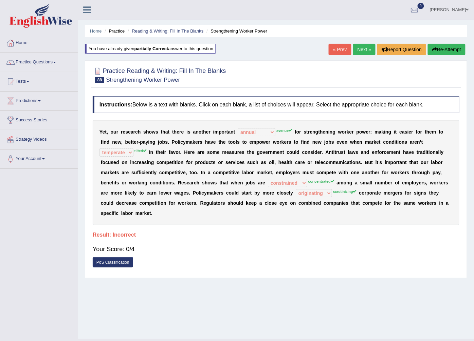
click at [363, 49] on link "Next »" at bounding box center [364, 50] width 22 height 12
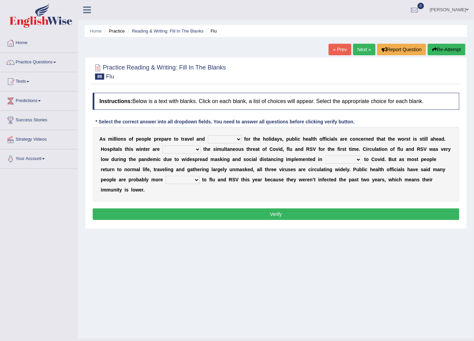
click at [231, 141] on select "gather hide slumber migrate" at bounding box center [225, 139] width 34 height 8
click at [254, 133] on div "A s m i l l i o n s o f p e o p l e p r e p a r e t o t r a v e l a n d gather …" at bounding box center [276, 164] width 367 height 75
click at [170, 152] on select "facing accounting challenging constructing" at bounding box center [181, 150] width 38 height 8
select select "challenging"
click at [162, 146] on select "facing accounting challenging constructing" at bounding box center [181, 150] width 38 height 8
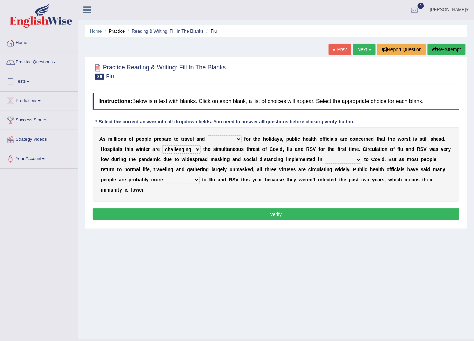
click at [325, 160] on select "comparison response place order" at bounding box center [343, 160] width 37 height 8
select select "place"
click at [325, 156] on select "comparison response place order" at bounding box center [343, 160] width 37 height 8
click at [200, 176] on select "attainable sensible vulnerable accessible" at bounding box center [183, 180] width 34 height 8
select select "sensible"
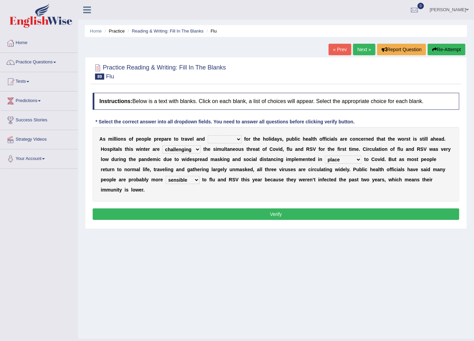
click at [200, 176] on select "attainable sensible vulnerable accessible" at bounding box center [183, 180] width 34 height 8
click at [229, 141] on select "gather hide slumber migrate" at bounding box center [225, 139] width 34 height 8
select select "migrate"
click at [208, 136] on select "gather hide slumber migrate" at bounding box center [225, 139] width 34 height 8
click at [225, 209] on button "Verify" at bounding box center [276, 215] width 367 height 12
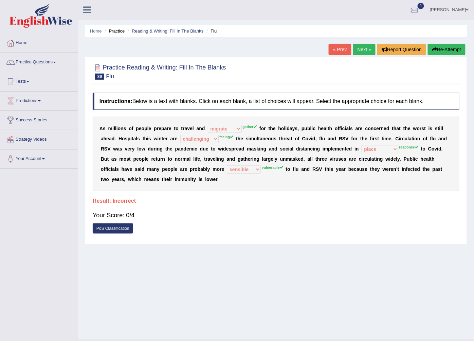
click at [367, 49] on link "Next »" at bounding box center [364, 50] width 22 height 12
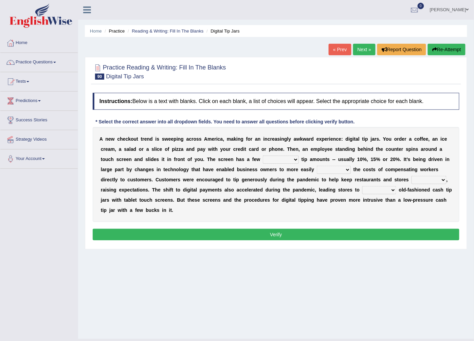
click at [263, 161] on select "suggested combined exceptional rigorous" at bounding box center [281, 160] width 36 height 8
select select "combined"
click at [263, 156] on select "suggested combined exceptional rigorous" at bounding box center [281, 160] width 36 height 8
click at [317, 171] on select "abide covet diverge shift" at bounding box center [334, 170] width 34 height 8
select select "diverge"
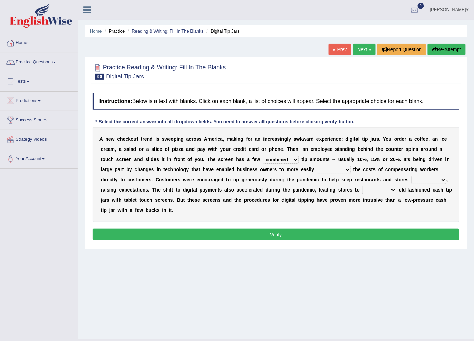
click at [317, 166] on select "abide covet diverge shift" at bounding box center [334, 170] width 34 height 8
click at [411, 178] on select "afloat overlapped affable concise" at bounding box center [428, 180] width 35 height 8
select select "concise"
click at [411, 177] on select "afloat overlapped affable concise" at bounding box center [428, 180] width 35 height 8
click at [362, 191] on select "replace exchange occupy retrieve" at bounding box center [379, 190] width 34 height 8
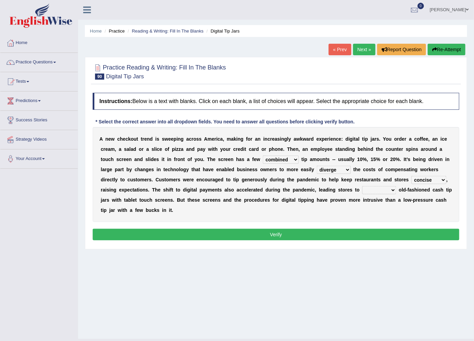
select select "exchange"
click at [362, 187] on select "replace exchange occupy retrieve" at bounding box center [379, 190] width 34 height 8
click at [274, 229] on button "Verify" at bounding box center [276, 235] width 367 height 12
